Goal: Find specific page/section: Find specific page/section

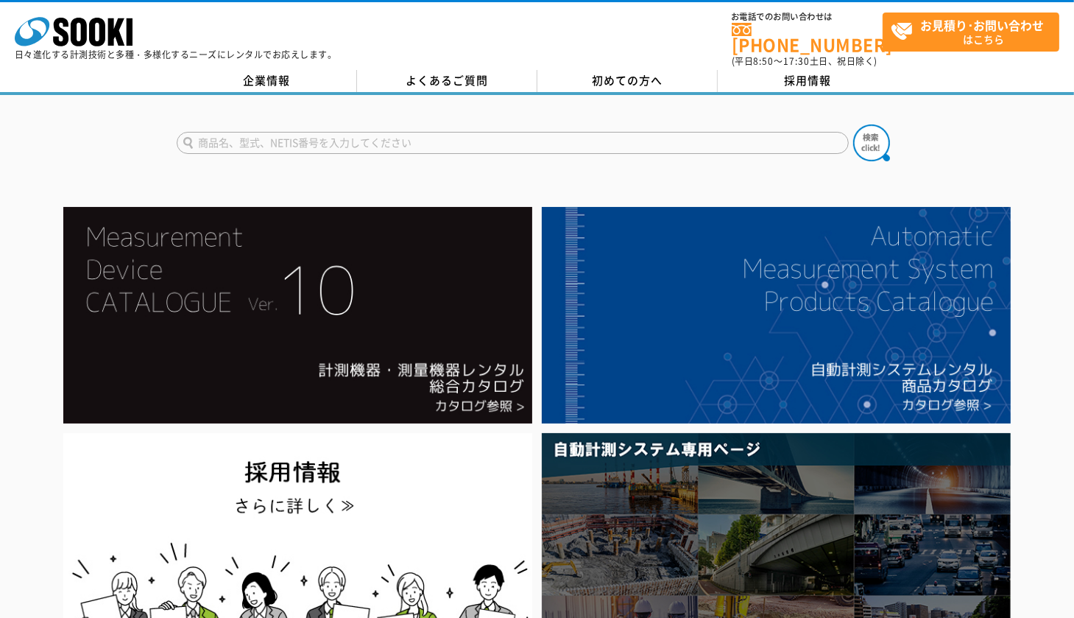
click at [209, 136] on input "text" at bounding box center [513, 143] width 672 height 22
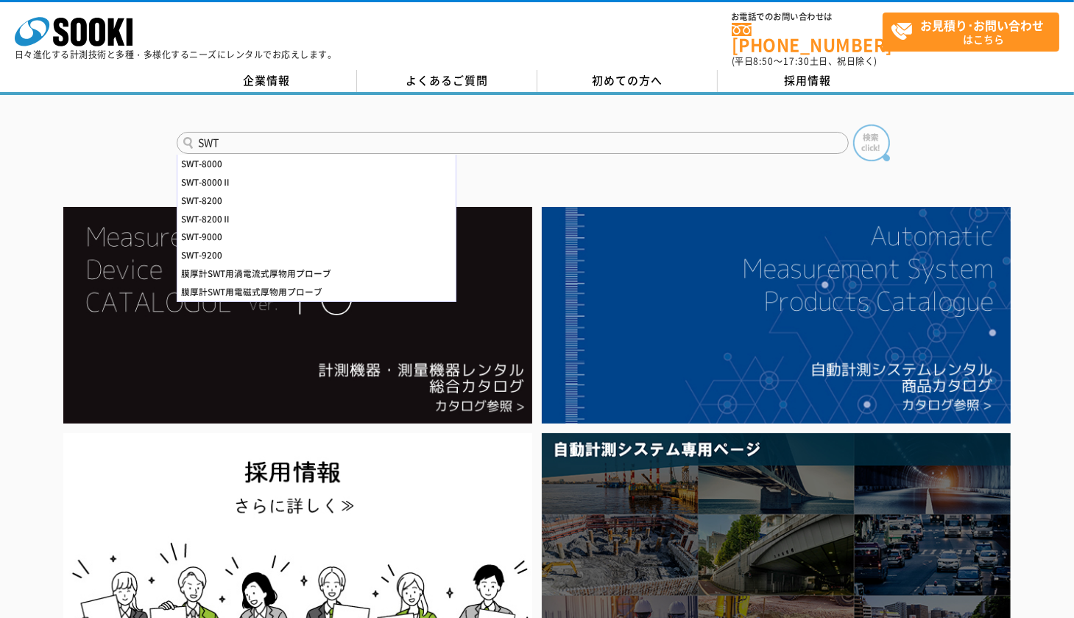
type input "SWT"
click at [878, 135] on img at bounding box center [872, 142] width 37 height 37
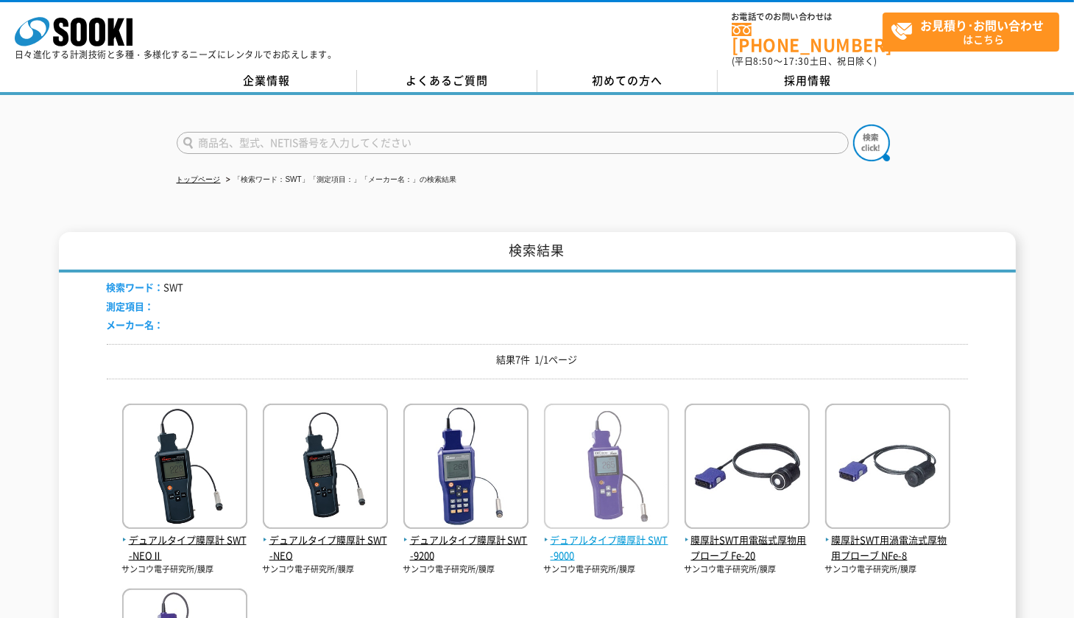
click at [605, 460] on img at bounding box center [606, 468] width 125 height 129
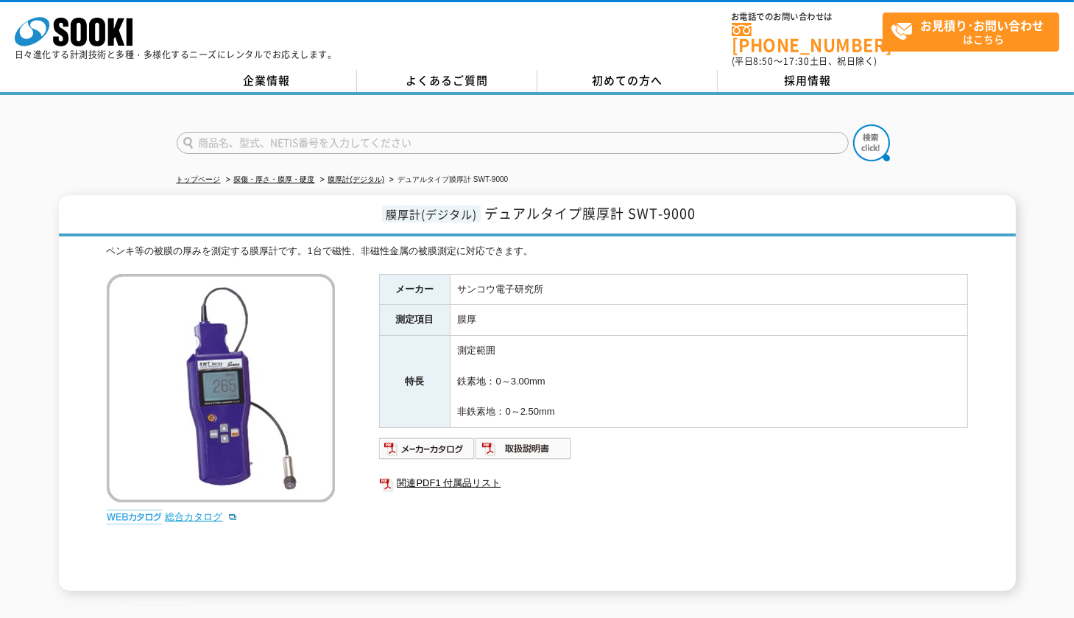
click at [191, 511] on link "総合カタログ" at bounding box center [202, 516] width 72 height 11
